Goal: Navigation & Orientation: Find specific page/section

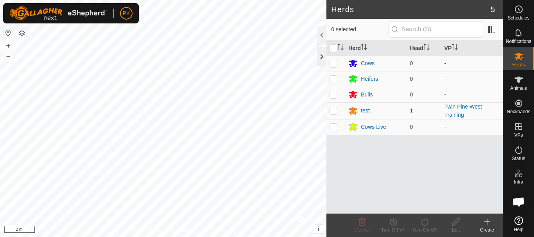
click at [319, 53] on div at bounding box center [321, 56] width 9 height 19
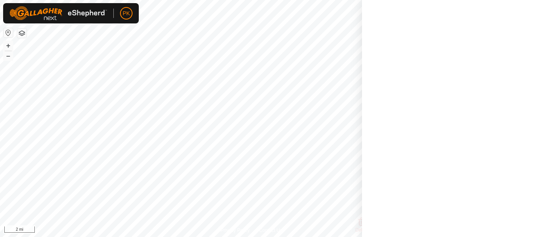
click at [523, 9] on div at bounding box center [448, 118] width 172 height 237
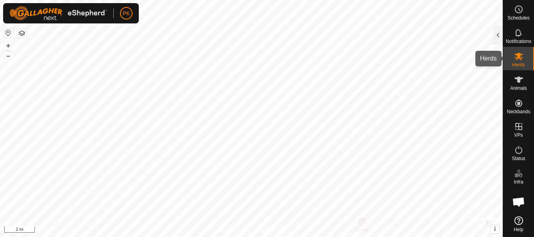
drag, startPoint x: 498, startPoint y: 0, endPoint x: 534, endPoint y: 65, distance: 73.8
click at [534, 65] on div "Herds" at bounding box center [518, 58] width 31 height 23
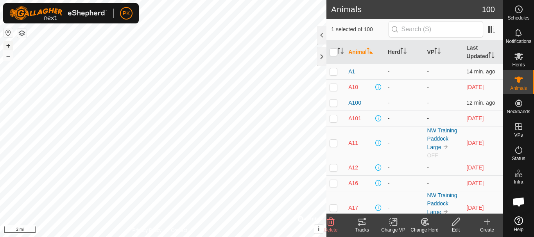
click at [7, 47] on button "+" at bounding box center [8, 45] width 9 height 9
click at [58, 15] on div "PK Schedules Notifications Herds Animals Neckbands VPs Status Infra Heatmap Hel…" at bounding box center [267, 118] width 534 height 237
click at [7, 45] on button "+" at bounding box center [8, 45] width 9 height 9
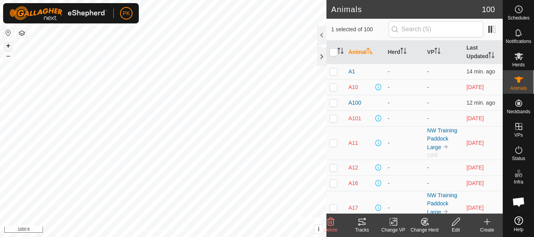
click at [7, 45] on button "+" at bounding box center [8, 45] width 9 height 9
click at [10, 52] on button "–" at bounding box center [8, 55] width 9 height 9
click at [9, 57] on button "–" at bounding box center [8, 55] width 9 height 9
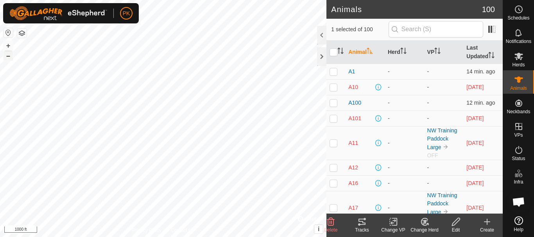
click at [9, 57] on button "–" at bounding box center [8, 55] width 9 height 9
click at [24, 237] on html "PK Schedules Notifications Herds Animals Neckbands VPs Status Infra Heatmap Hel…" at bounding box center [267, 118] width 534 height 237
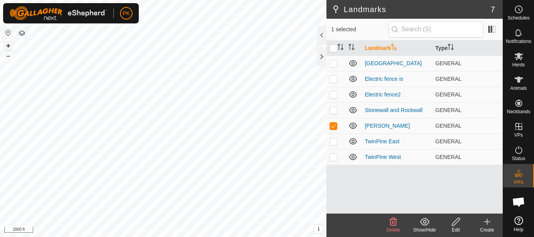
click at [4, 43] on button "+" at bounding box center [8, 45] width 9 height 9
click at [4, 56] on button "–" at bounding box center [8, 55] width 9 height 9
click at [7, 43] on button "+" at bounding box center [8, 45] width 9 height 9
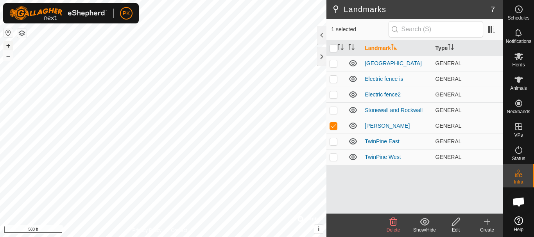
click at [8, 44] on button "+" at bounding box center [8, 45] width 9 height 9
click at [413, 237] on html "PK Schedules Notifications Herds Animals Neckbands VPs Status Infra Heatmap Hel…" at bounding box center [267, 118] width 534 height 237
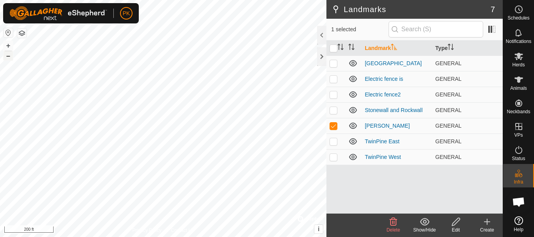
click at [10, 53] on button "–" at bounding box center [8, 55] width 9 height 9
click at [9, 45] on button "+" at bounding box center [8, 45] width 9 height 9
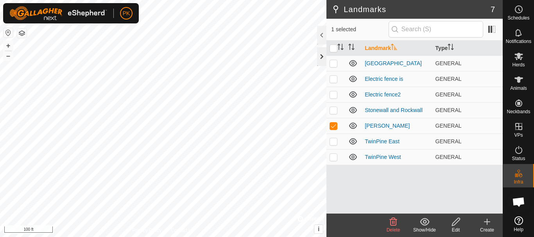
click at [320, 59] on div at bounding box center [321, 56] width 9 height 19
click at [8, 45] on button "+" at bounding box center [8, 45] width 9 height 9
